Goal: Task Accomplishment & Management: Complete application form

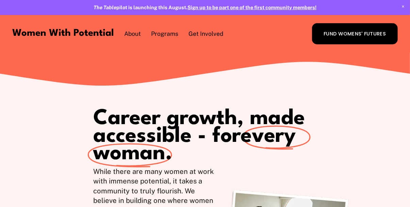
click at [0, 0] on span "1:1 Coaching" at bounding box center [0, 0] width 0 height 0
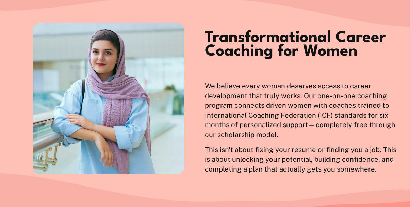
scroll to position [306, 0]
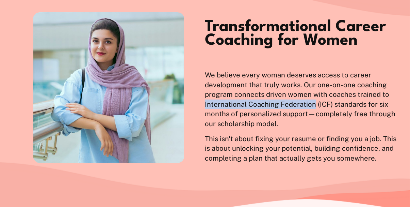
drag, startPoint x: 205, startPoint y: 108, endPoint x: 313, endPoint y: 109, distance: 107.9
click at [313, 109] on p "We believe every woman deserves access to career development that truly works. …" at bounding box center [301, 99] width 193 height 58
copy p "International Coaching Federation"
